Goal: Check status: Check status

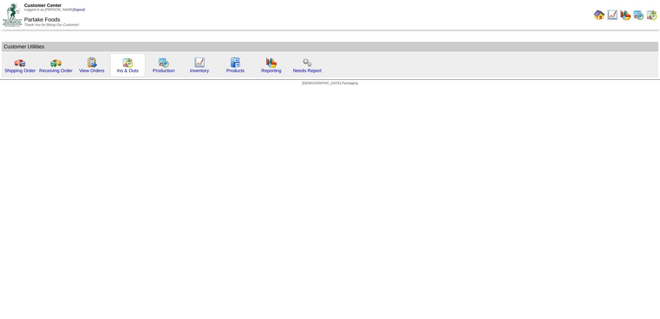
click at [127, 67] on img at bounding box center [127, 62] width 11 height 11
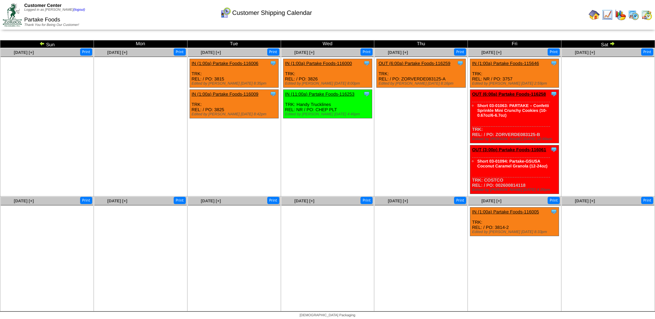
click at [42, 43] on img at bounding box center [42, 44] width 6 height 6
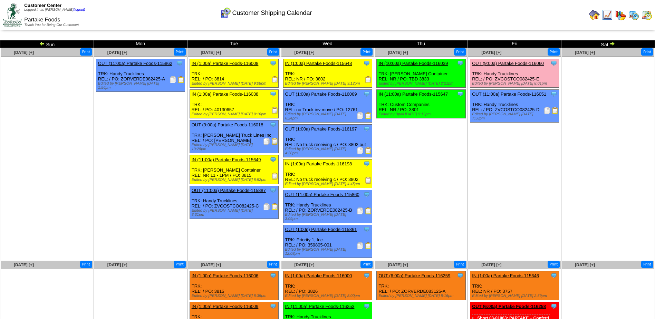
click at [274, 112] on img at bounding box center [274, 110] width 7 height 7
click at [367, 82] on img at bounding box center [368, 79] width 7 height 7
click at [273, 113] on img at bounding box center [274, 110] width 7 height 7
click at [41, 43] on img at bounding box center [42, 44] width 6 height 6
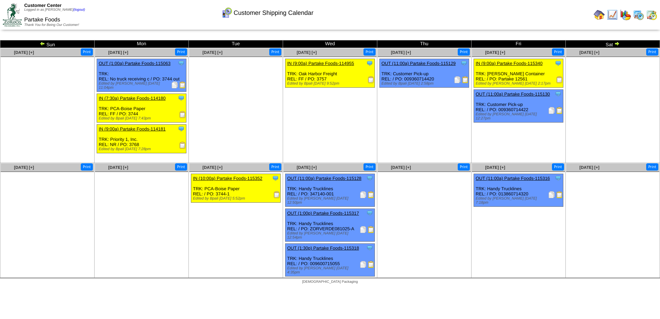
click at [41, 43] on img at bounding box center [43, 44] width 6 height 6
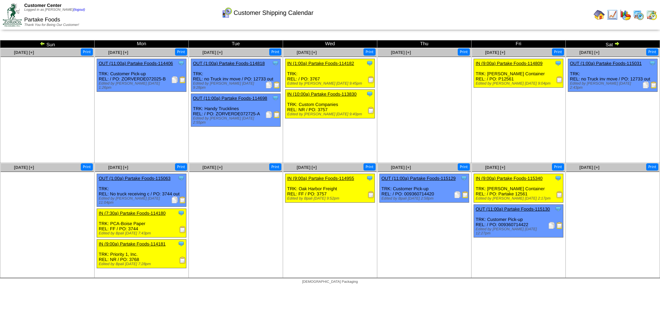
click at [615, 43] on img at bounding box center [617, 44] width 6 height 6
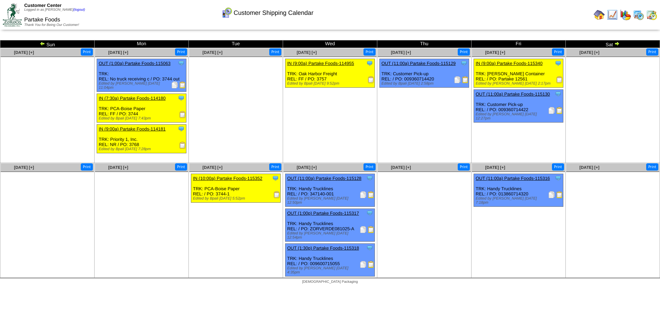
click at [42, 43] on img at bounding box center [43, 44] width 6 height 6
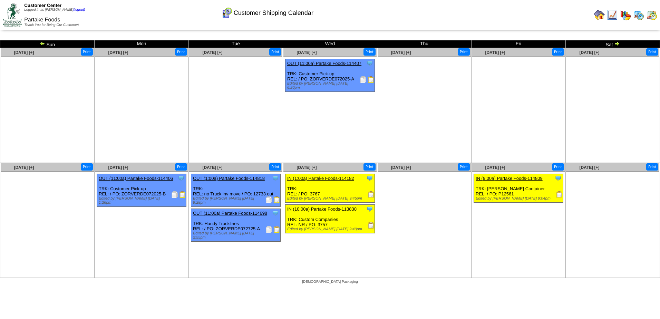
click at [42, 43] on img at bounding box center [43, 44] width 6 height 6
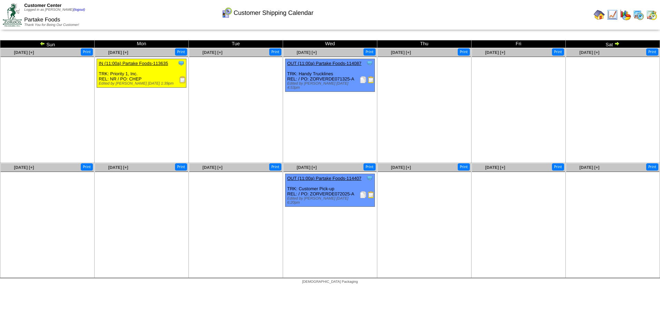
click at [618, 44] on img at bounding box center [617, 44] width 6 height 6
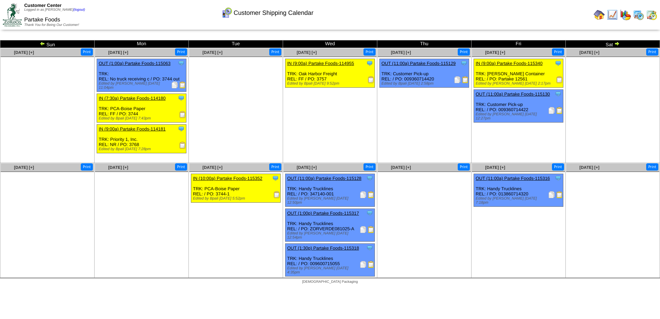
click at [41, 42] on img at bounding box center [43, 44] width 6 height 6
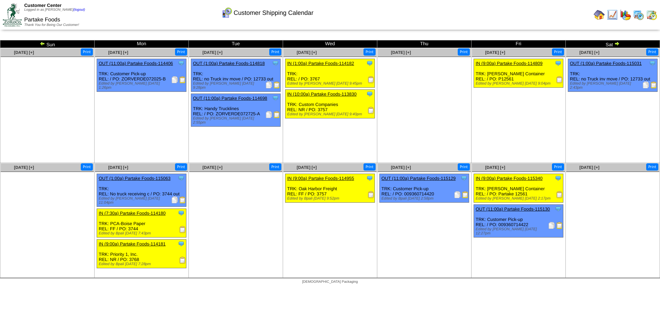
click at [616, 44] on img at bounding box center [617, 44] width 6 height 6
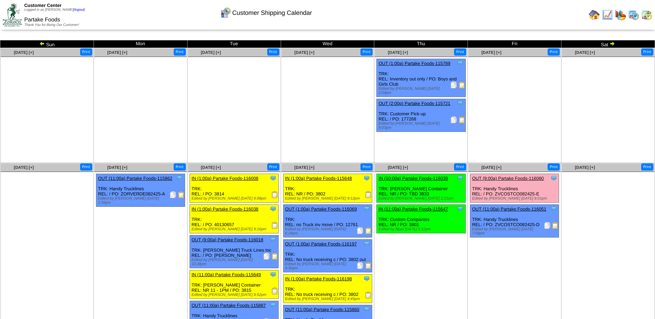
scroll to position [57, 0]
